Goal: Find specific page/section: Find specific page/section

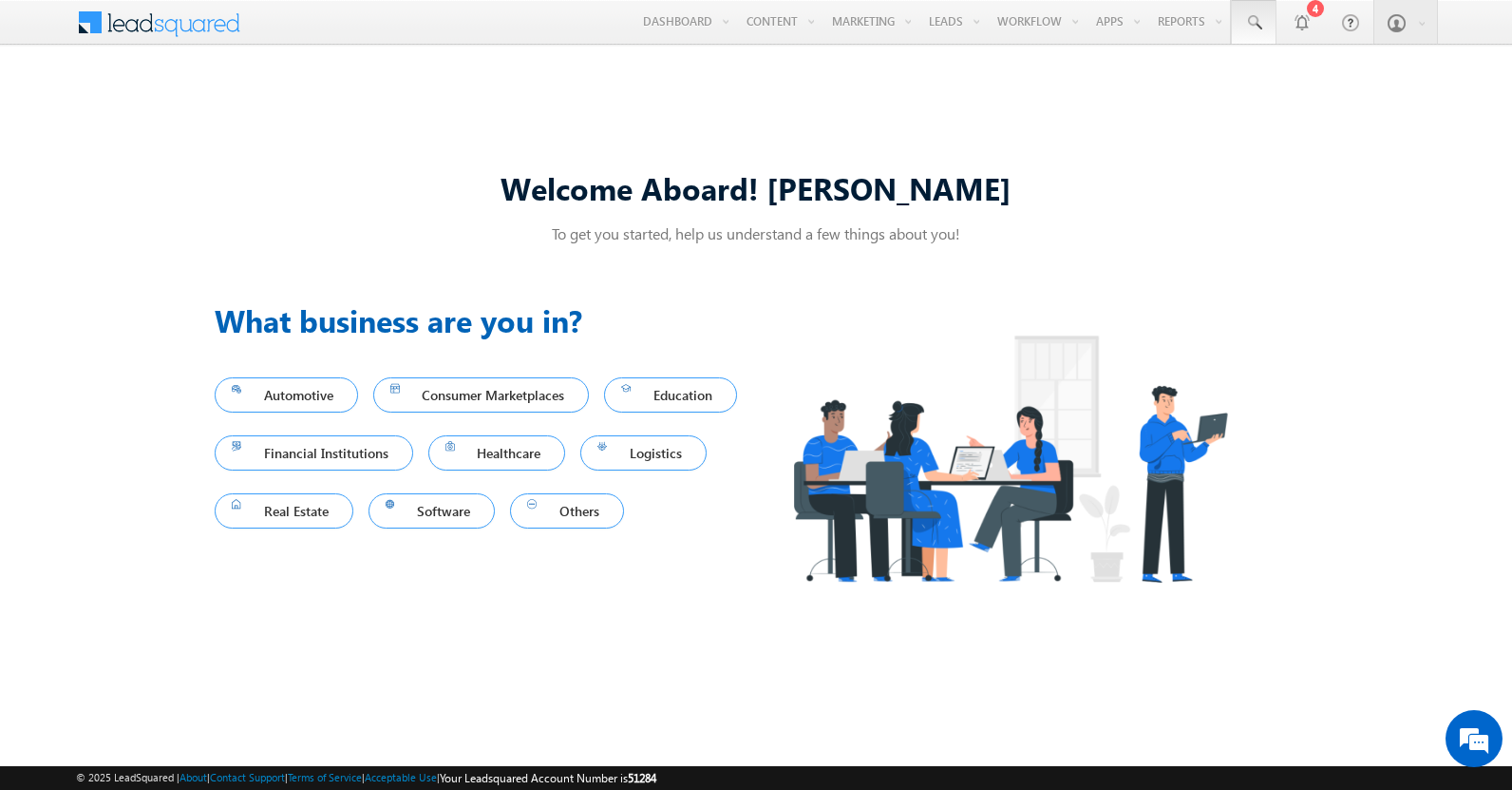
click at [1254, 23] on span at bounding box center [1254, 23] width 19 height 19
type input "8989337932"
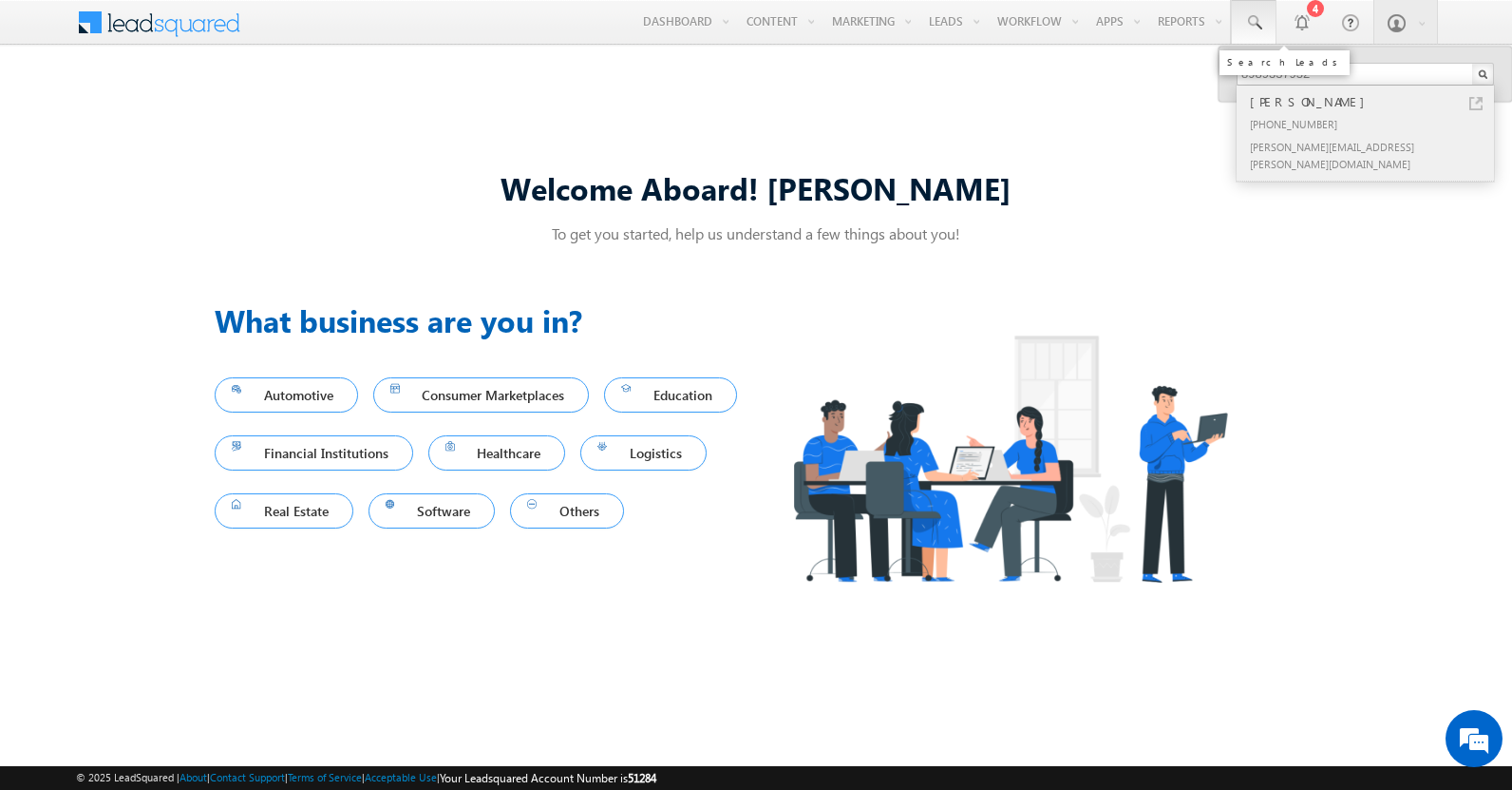
click at [1374, 102] on div "[PERSON_NAME]" at bounding box center [1373, 102] width 254 height 21
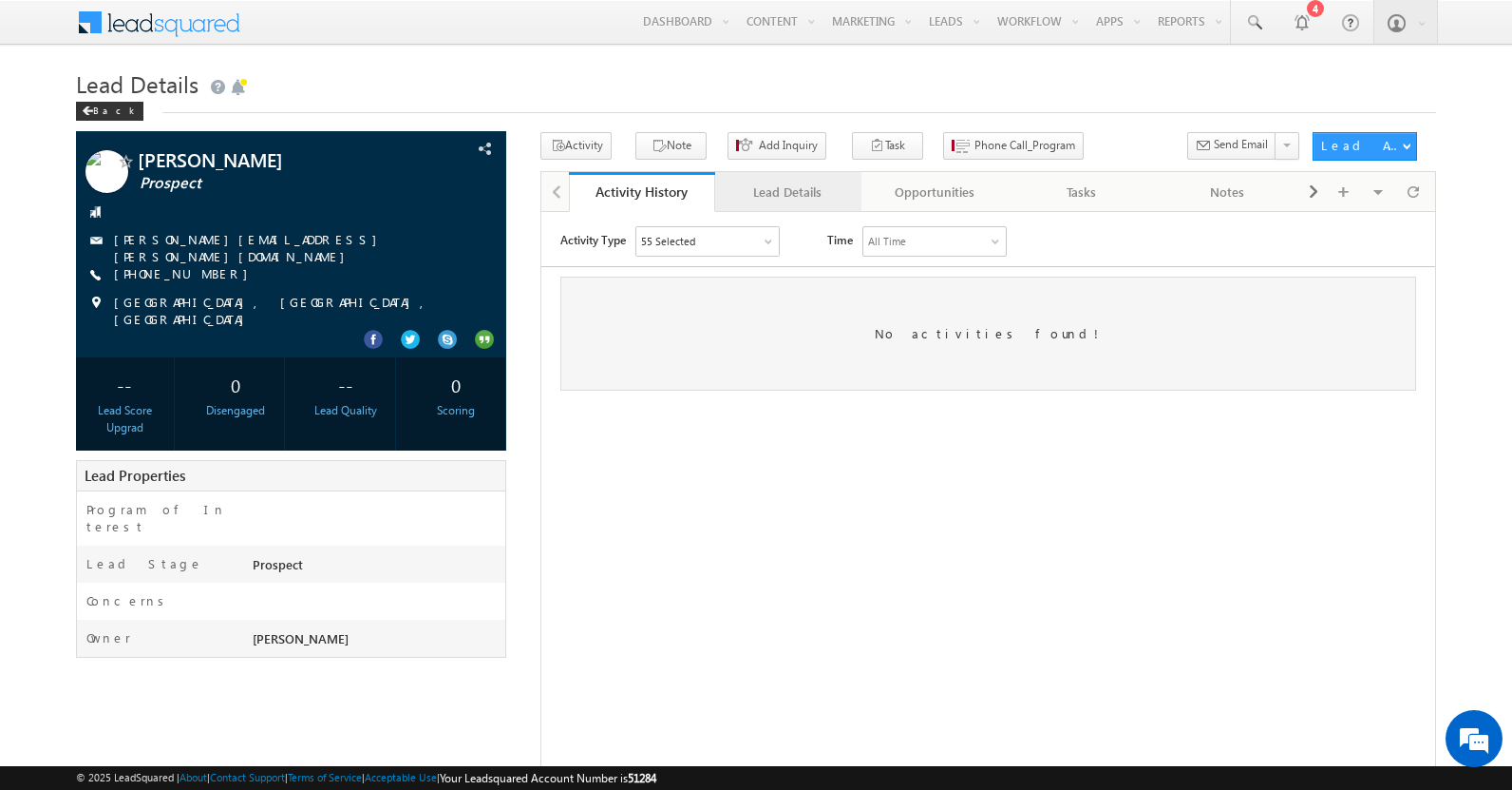
click at [788, 191] on div "Lead Details" at bounding box center [788, 192] width 114 height 23
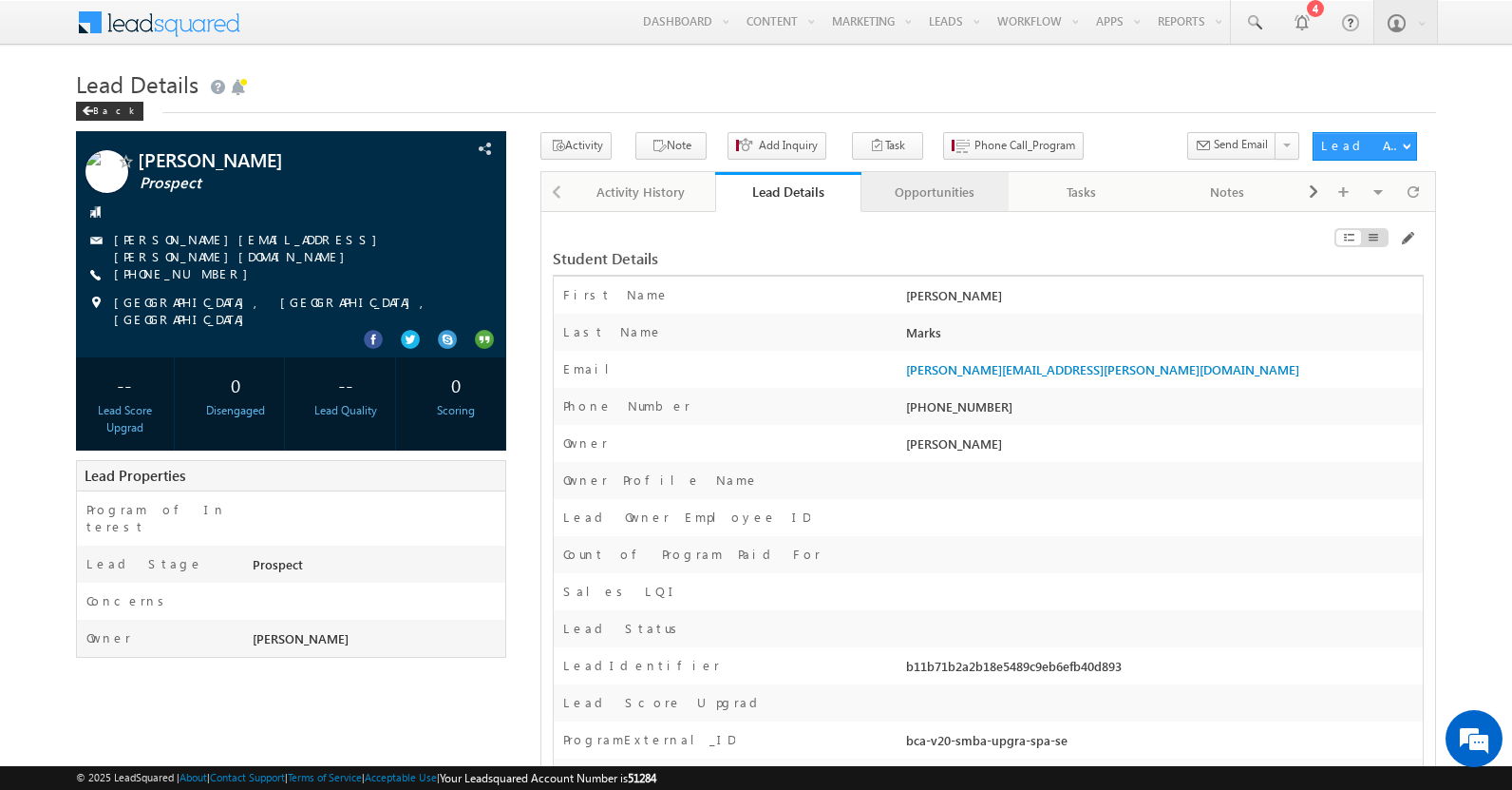
click at [934, 191] on div "Opportunities" at bounding box center [934, 192] width 114 height 23
